Goal: Answer question/provide support: Ask a question

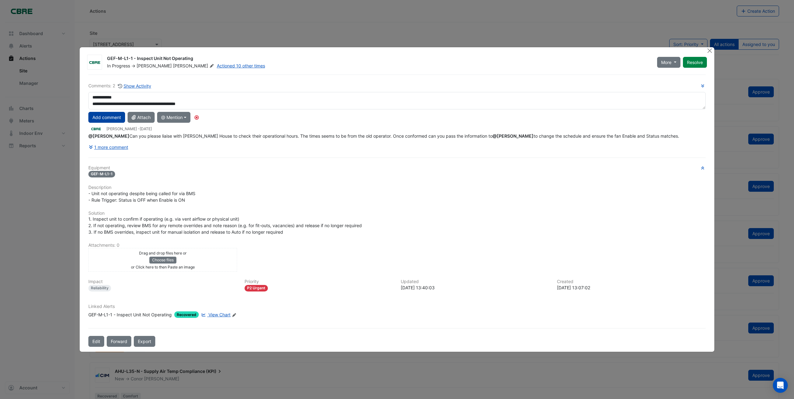
type textarea "**********"
click at [112, 118] on button "Add comment" at bounding box center [106, 117] width 37 height 11
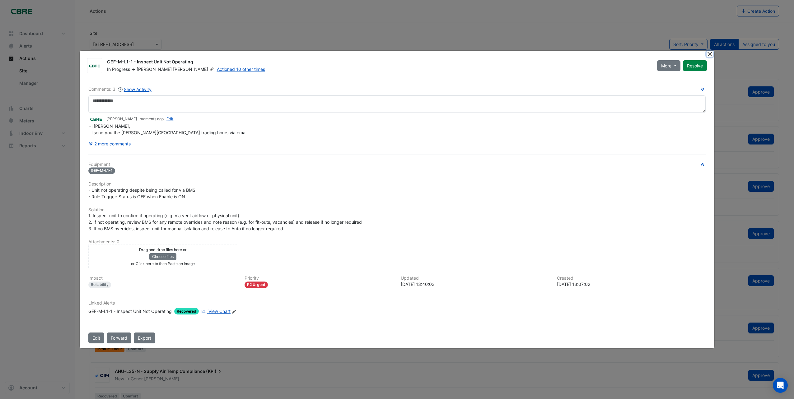
click at [710, 55] on button "Close" at bounding box center [710, 54] width 7 height 7
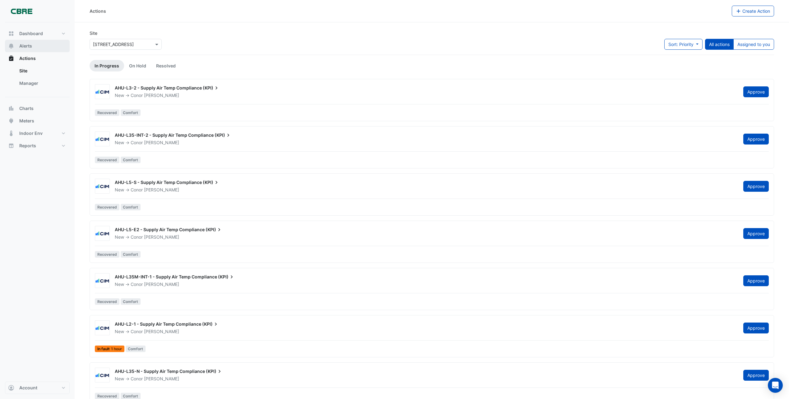
click at [26, 44] on span "Alerts" at bounding box center [25, 46] width 13 height 6
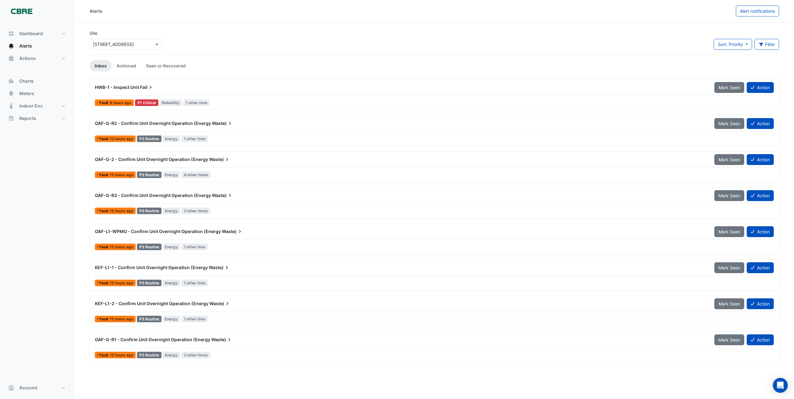
click at [128, 88] on span "HWB-1 - Inspect Unit" at bounding box center [117, 87] width 44 height 5
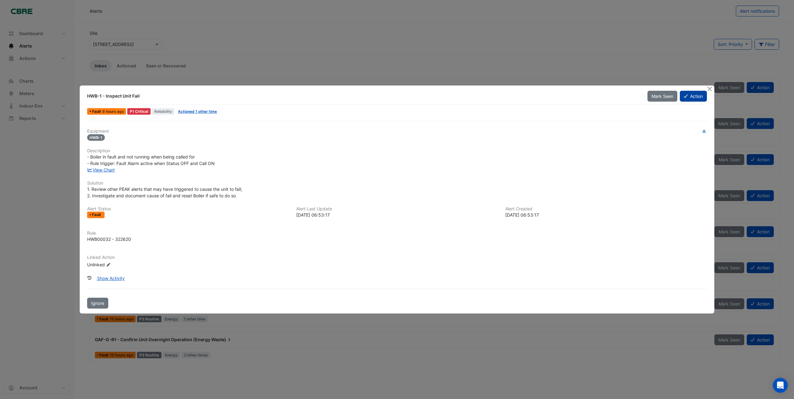
click at [691, 96] on button "Action" at bounding box center [693, 96] width 27 height 11
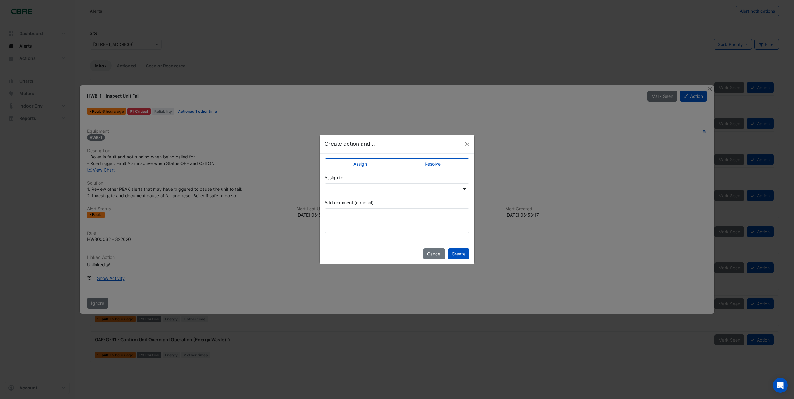
click at [465, 188] on span at bounding box center [465, 189] width 8 height 7
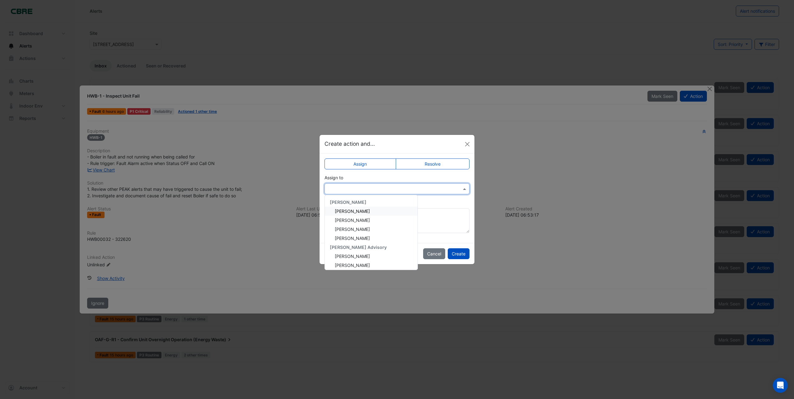
click at [355, 211] on span "[PERSON_NAME]" at bounding box center [352, 211] width 35 height 5
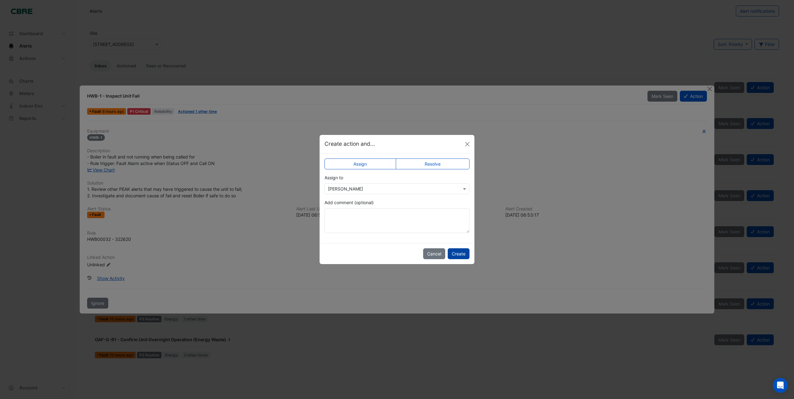
click at [456, 253] on button "Create" at bounding box center [459, 254] width 22 height 11
